Goal: Information Seeking & Learning: Learn about a topic

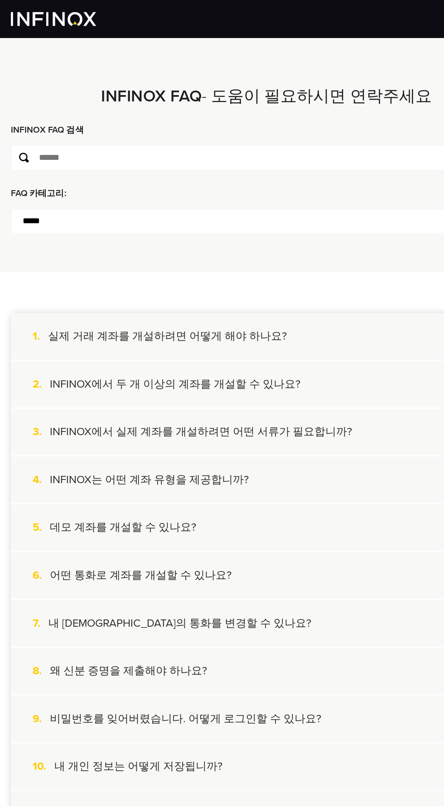
click at [70, 113] on font "INFINOX FAQ 검색" at bounding box center [39, 108] width 61 height 9
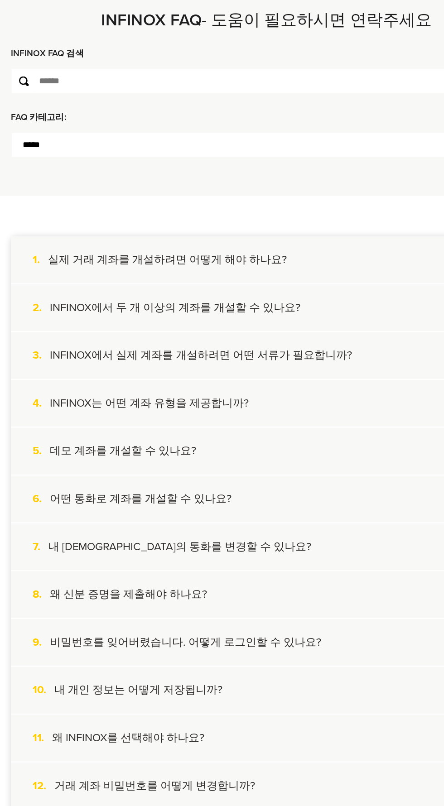
click at [173, 326] on font "INFINOX에서 두 개 이상의 계좌를 개설할 수 있나요?" at bounding box center [146, 320] width 208 height 11
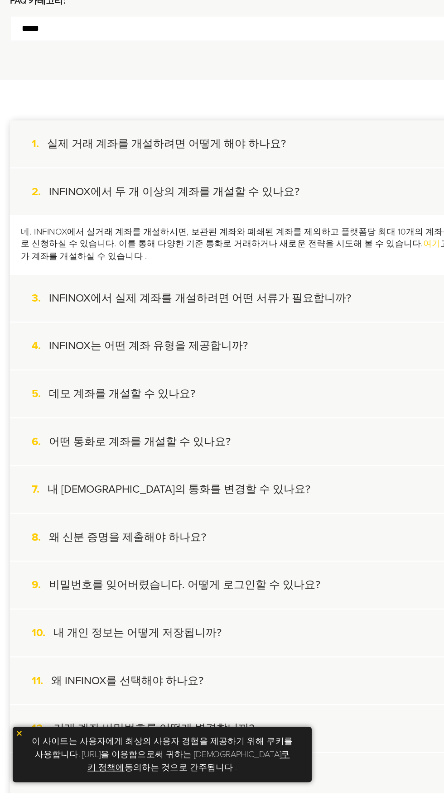
scroll to position [29, 0]
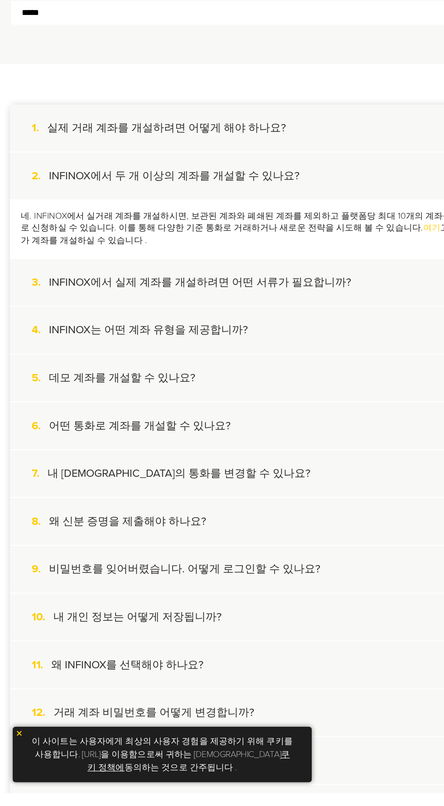
click at [169, 257] on font "실제 거래 계좌를 개설하려면 어떻게 해야 하나요?" at bounding box center [139, 251] width 199 height 11
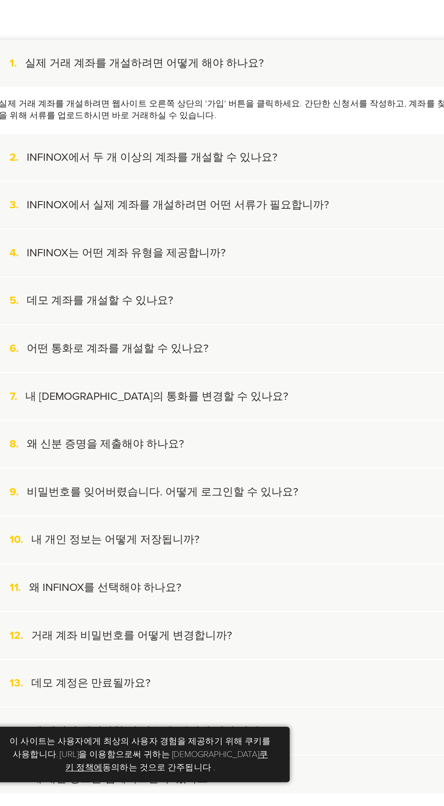
scroll to position [106, 0]
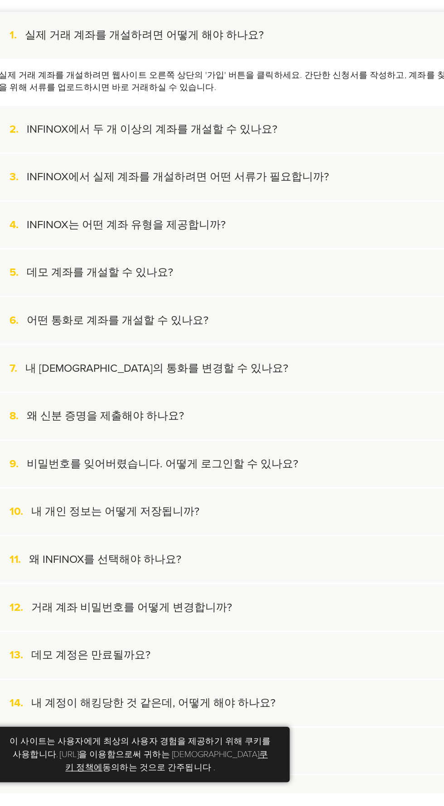
click at [242, 298] on font "INFINOX에서 실제 계좌를 개설하려면 어떤 서류가 필요합니까?" at bounding box center [167, 292] width 251 height 11
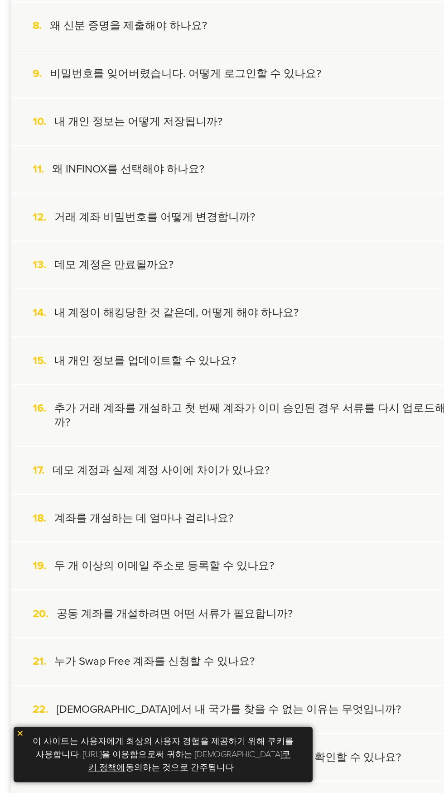
scroll to position [478, 0]
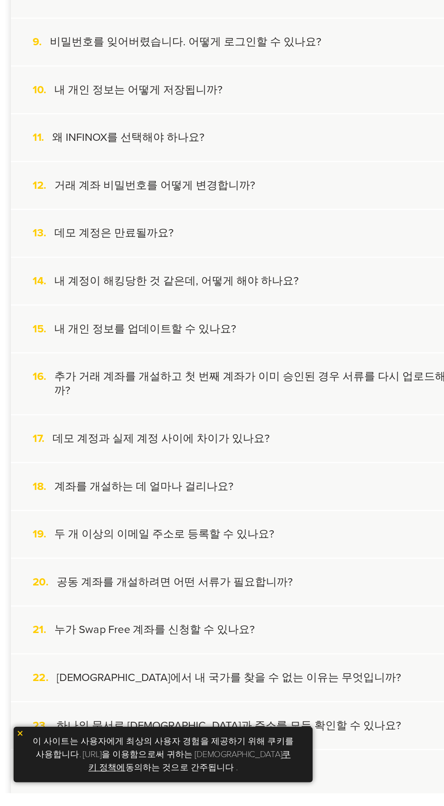
click at [144, 66] on font "어떤 통화로 계좌를 개설할 수 있나요?" at bounding box center [117, 60] width 151 height 11
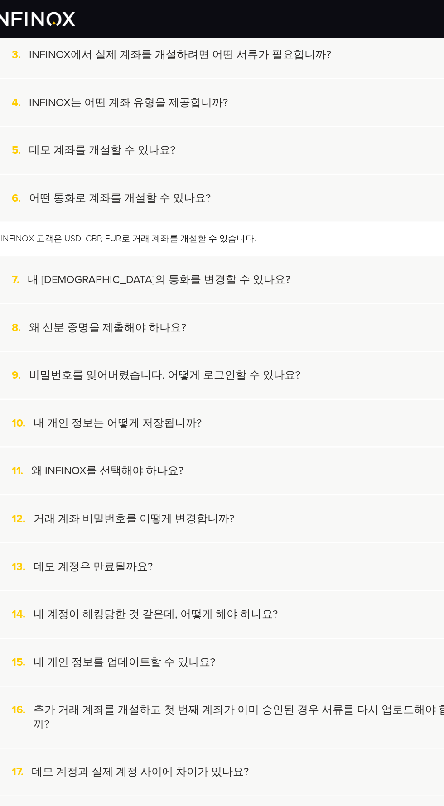
scroll to position [292, 0]
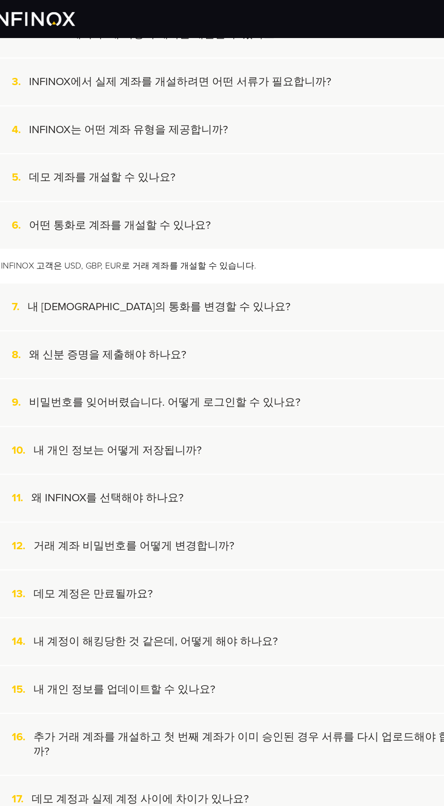
click at [137, 261] on font "내 계정의 통화를 변경할 수 있나요?" at bounding box center [149, 255] width 219 height 11
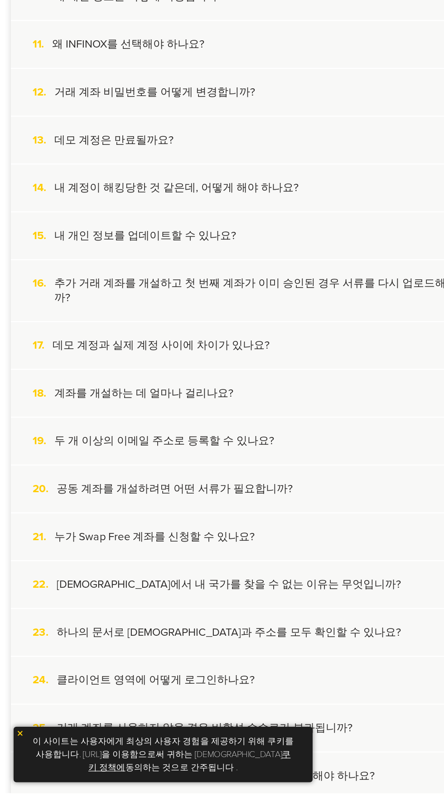
scroll to position [527, 0]
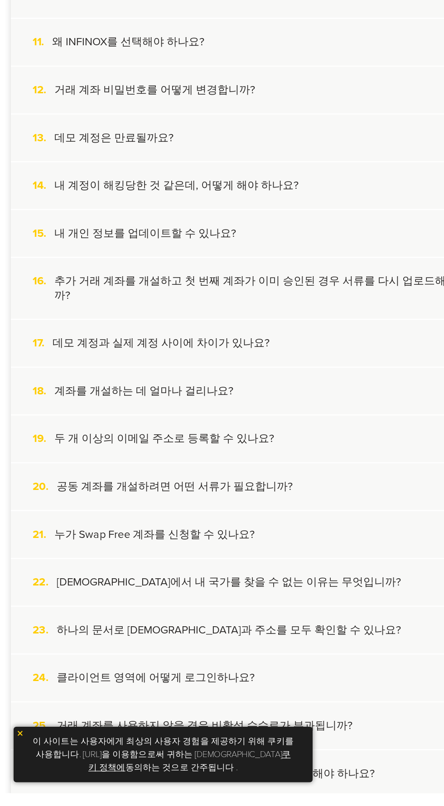
click at [157, 345] on font "내 개인 정보를 업데이트할 수 있나요?" at bounding box center [120, 339] width 151 height 11
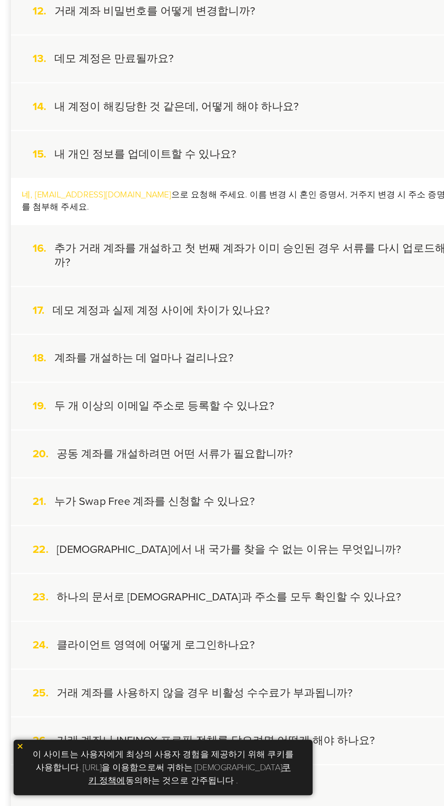
scroll to position [575, 0]
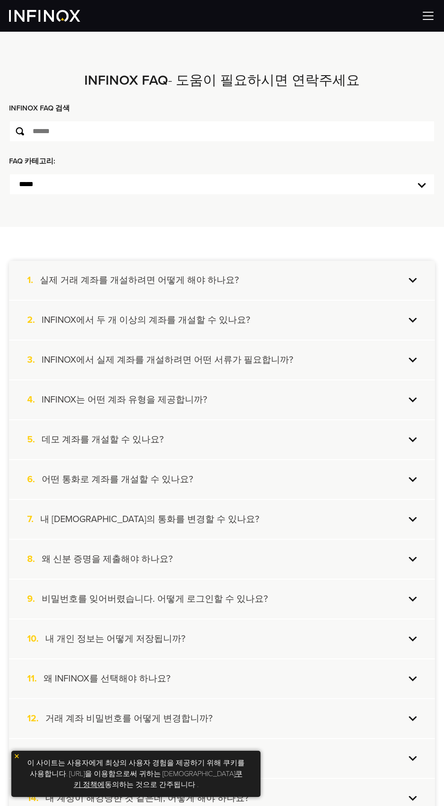
click at [41, 195] on select "**********" at bounding box center [222, 184] width 426 height 22
select select "***"
click at [9, 195] on select "**********" at bounding box center [222, 184] width 426 height 22
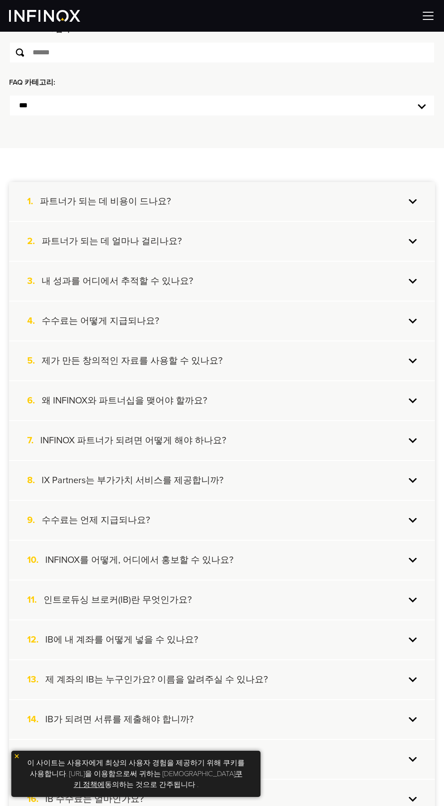
scroll to position [77, 0]
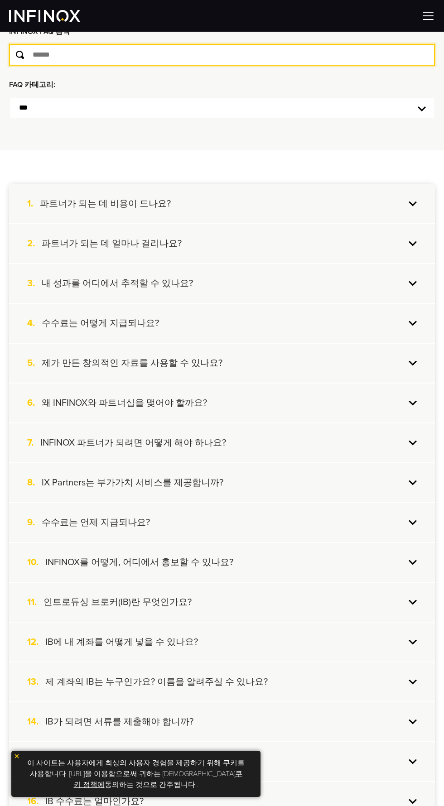
click at [77, 66] on input "text" at bounding box center [222, 55] width 426 height 22
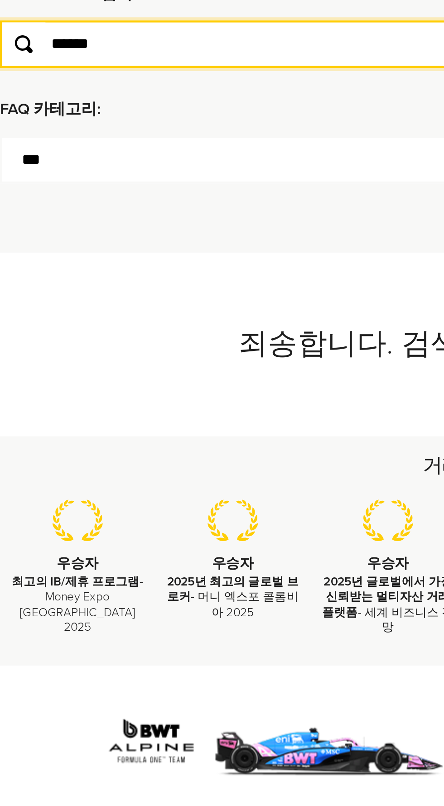
type input "******"
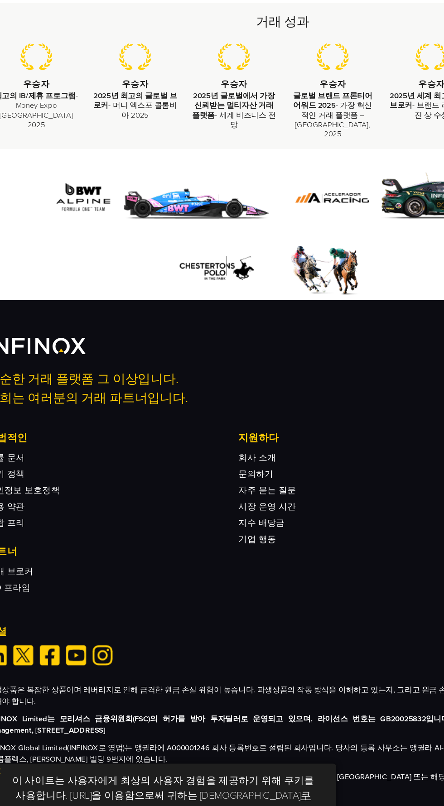
scroll to position [235, 0]
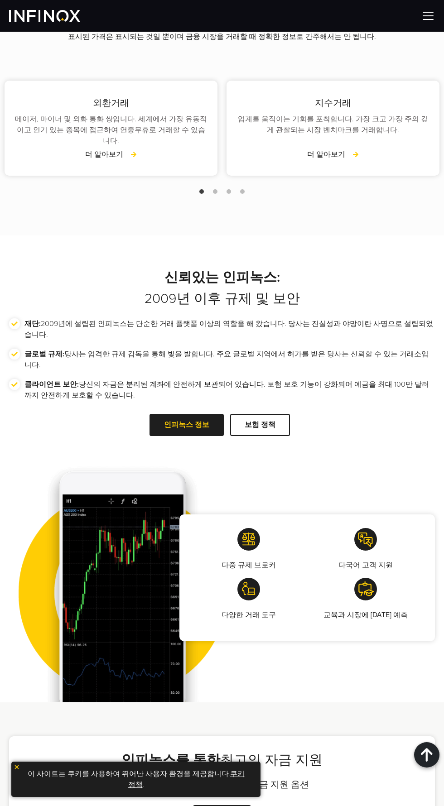
scroll to position [1619, 0]
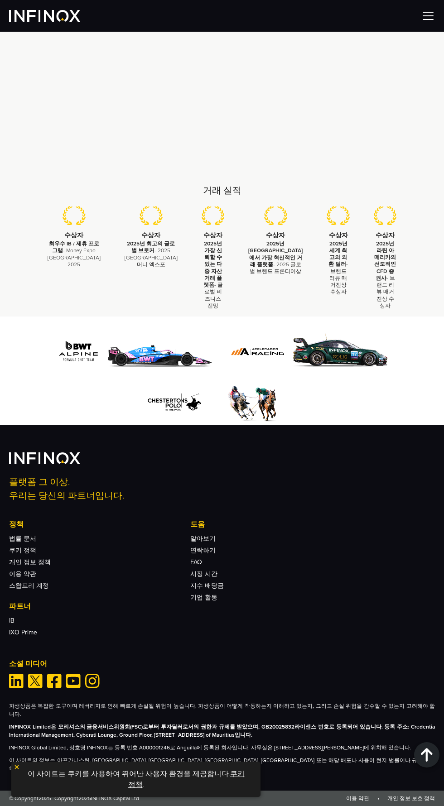
scroll to position [4141, 0]
click at [224, 789] on link "쿠키 정책" at bounding box center [186, 779] width 116 height 20
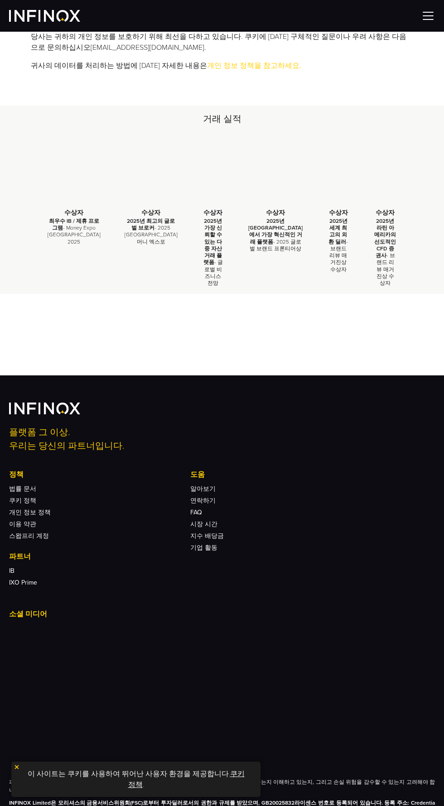
scroll to position [559, 0]
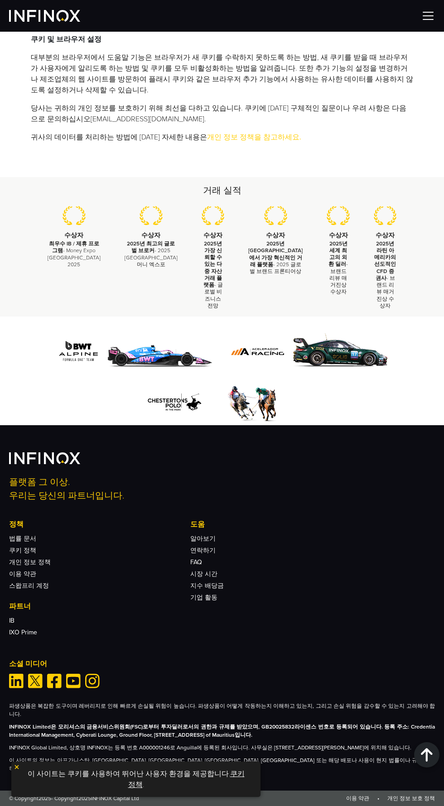
scroll to position [4040, 0]
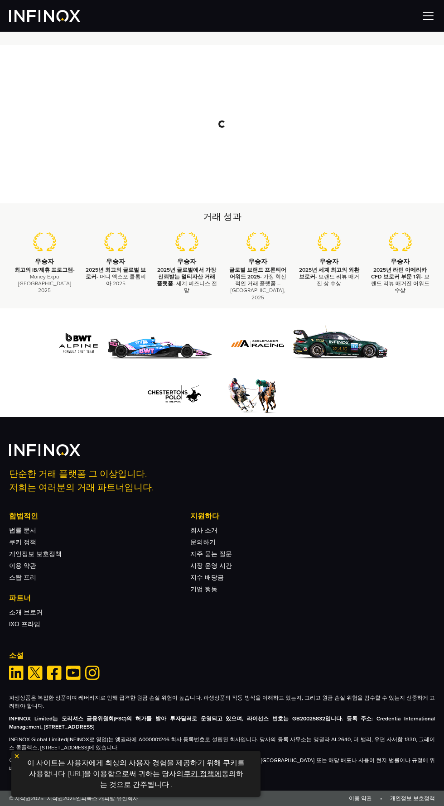
scroll to position [1845, 0]
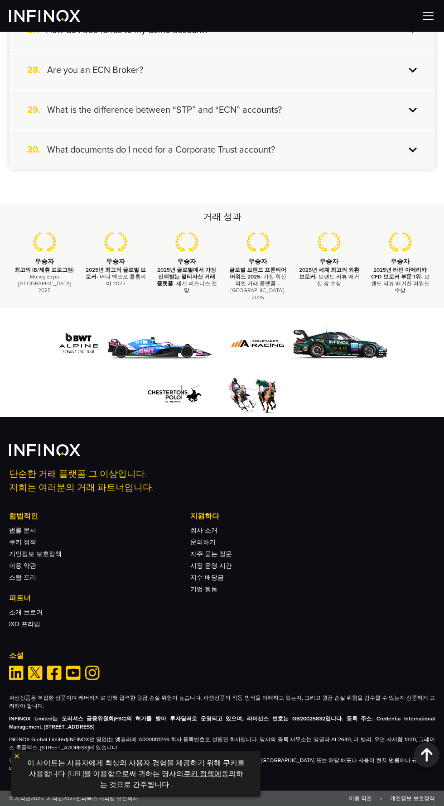
click at [184, 778] on font "쿠키 정책에" at bounding box center [202, 773] width 38 height 9
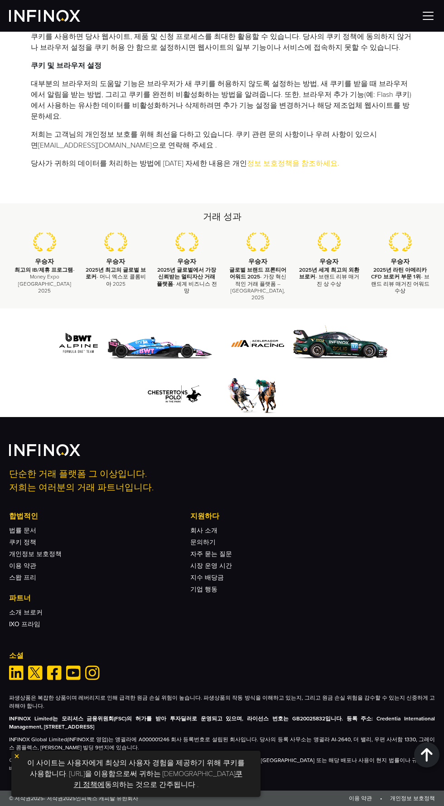
scroll to position [4116, 0]
click at [217, 550] on font "자주 묻는 질문" at bounding box center [211, 554] width 42 height 8
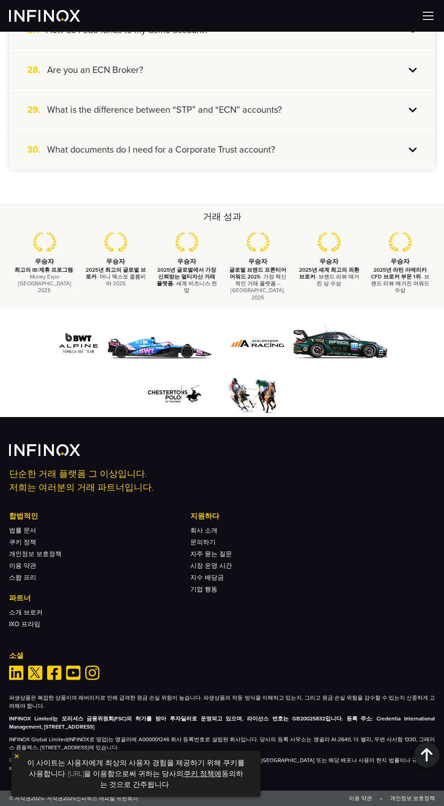
scroll to position [1845, 0]
click at [185, 778] on font "쿠키 정책에" at bounding box center [202, 773] width 38 height 9
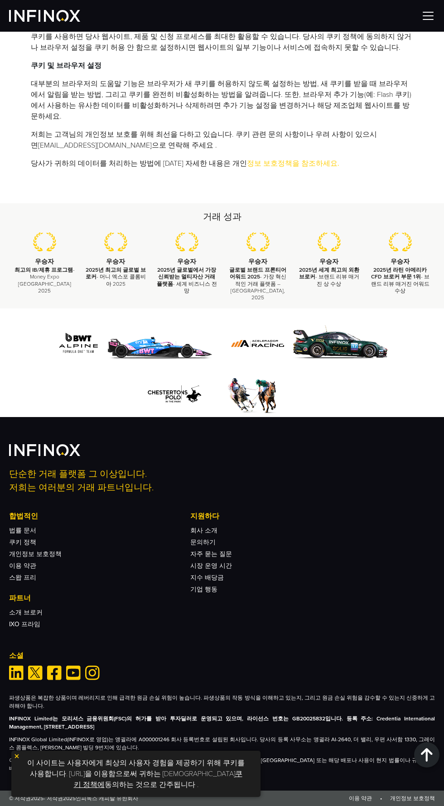
scroll to position [3988, 0]
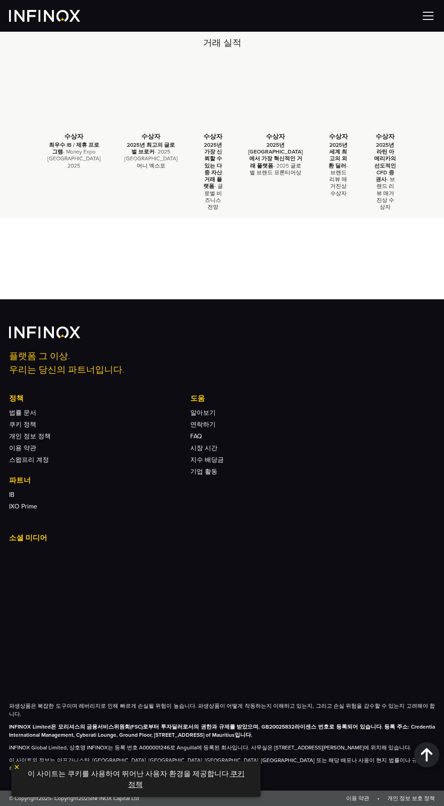
scroll to position [2155, 0]
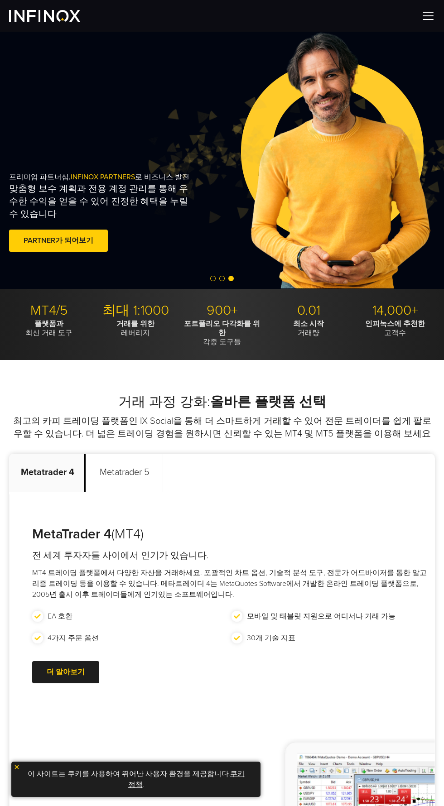
click at [429, 19] on img at bounding box center [428, 16] width 14 height 14
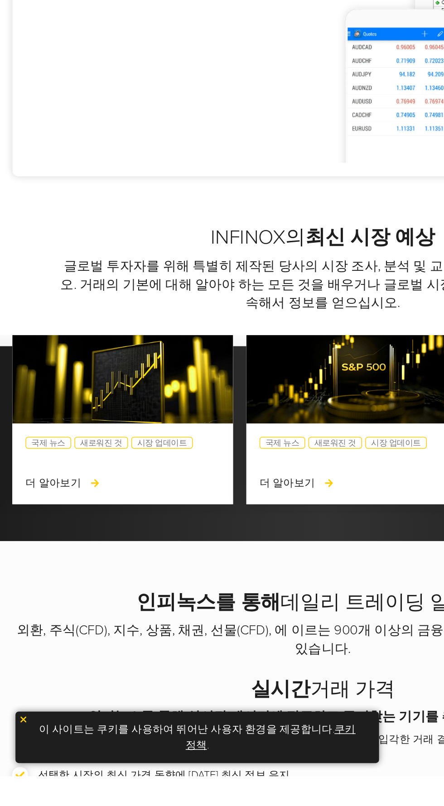
scroll to position [542, 0]
